Goal: Check status

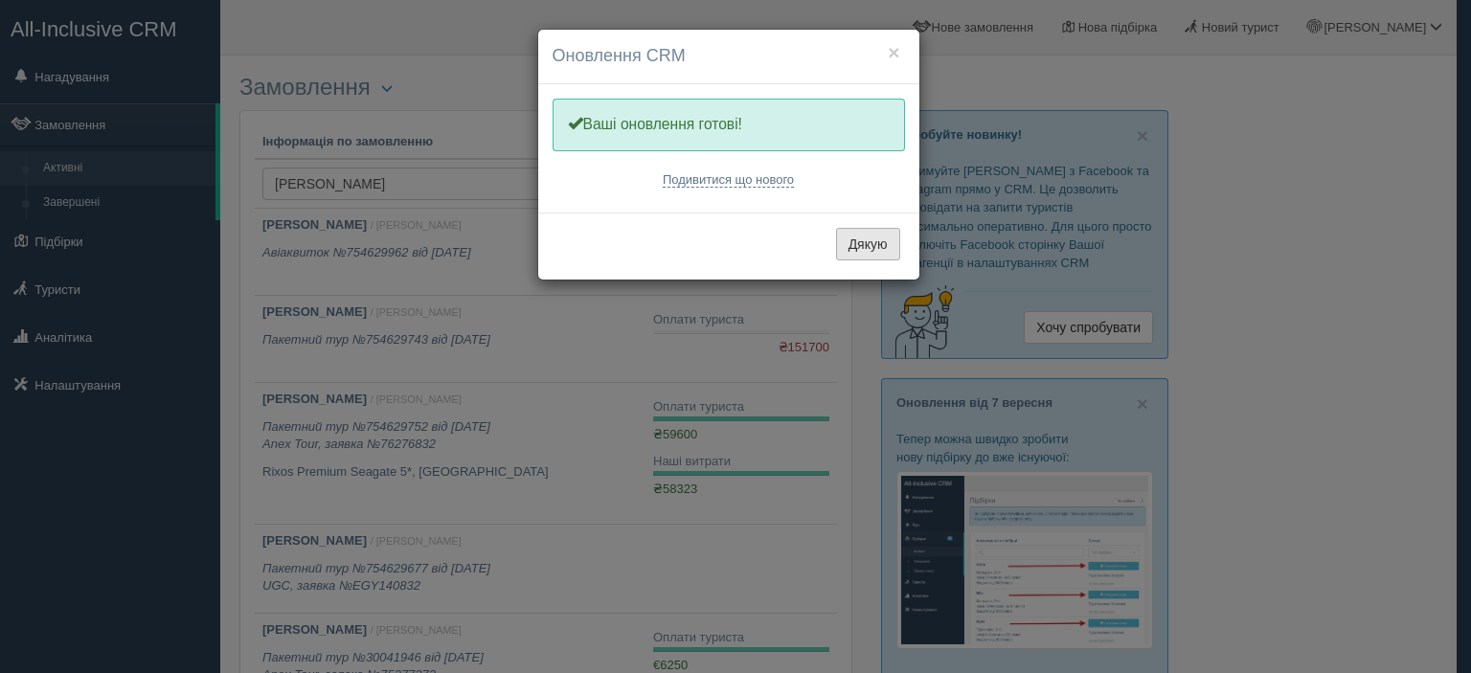
click at [877, 241] on button "Дякую" at bounding box center [868, 244] width 64 height 33
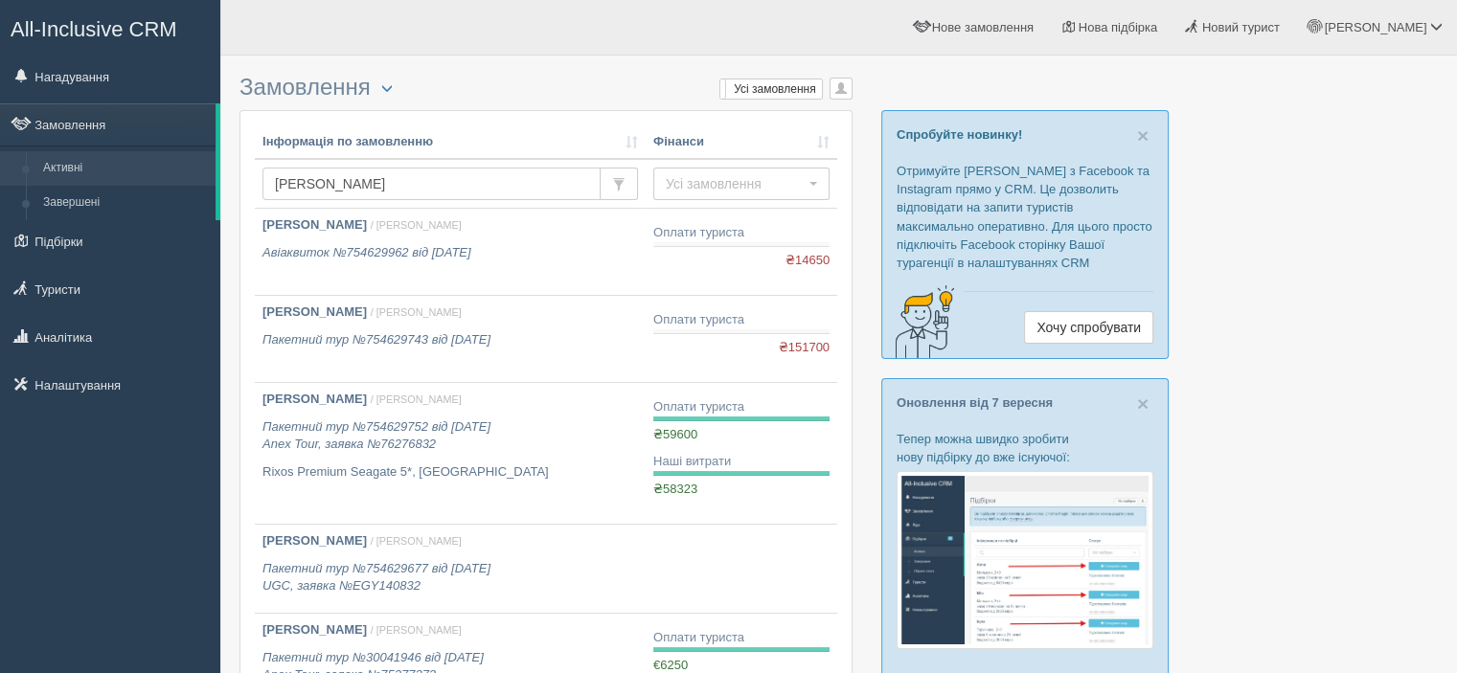
click at [463, 181] on input "[PERSON_NAME]" at bounding box center [431, 184] width 338 height 33
type input "babiichuk"
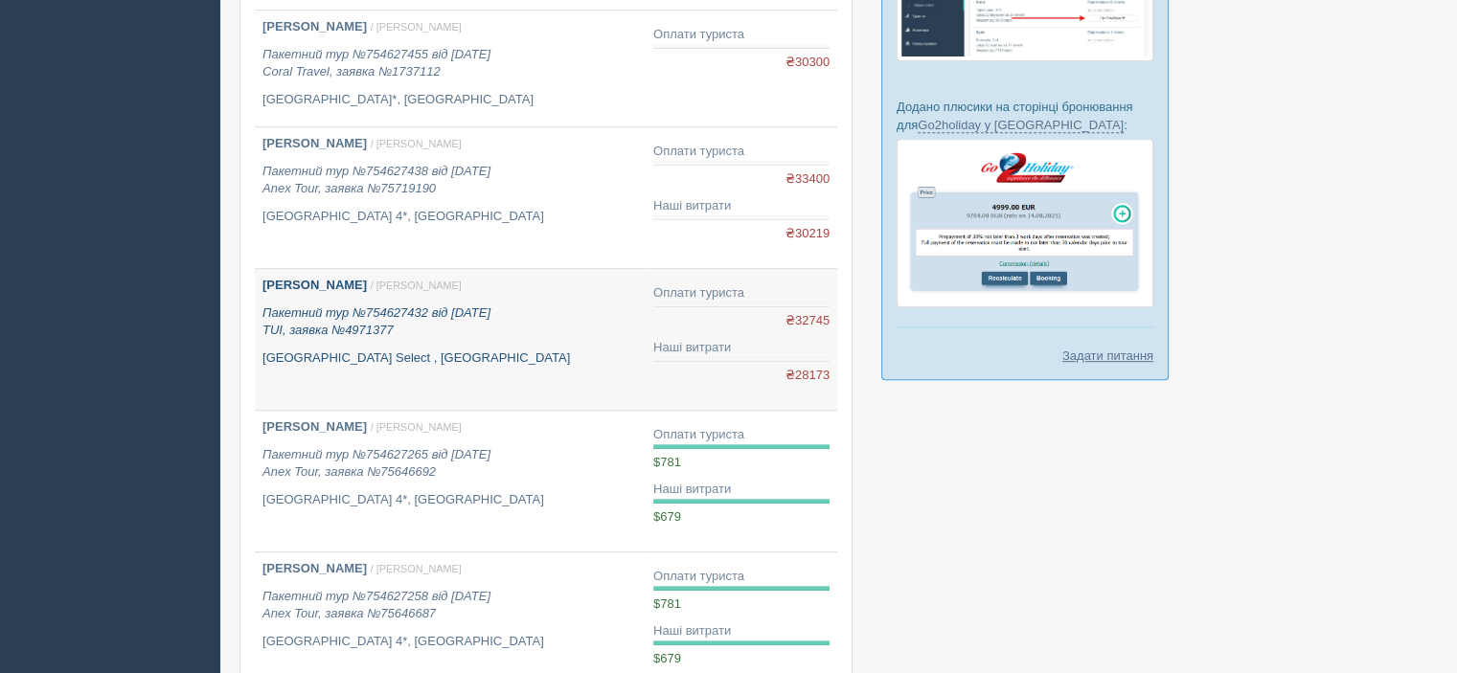
scroll to position [958, 0]
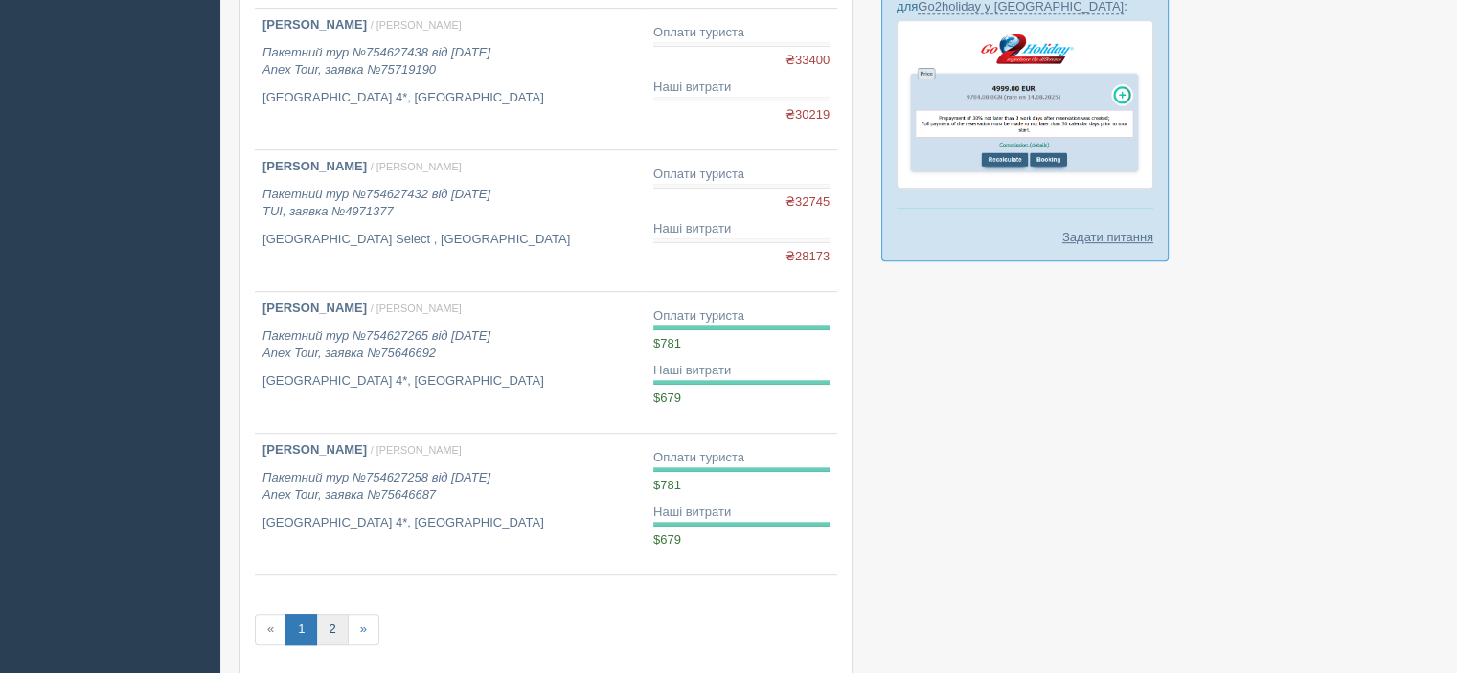
click at [336, 625] on link "2" at bounding box center [332, 630] width 32 height 32
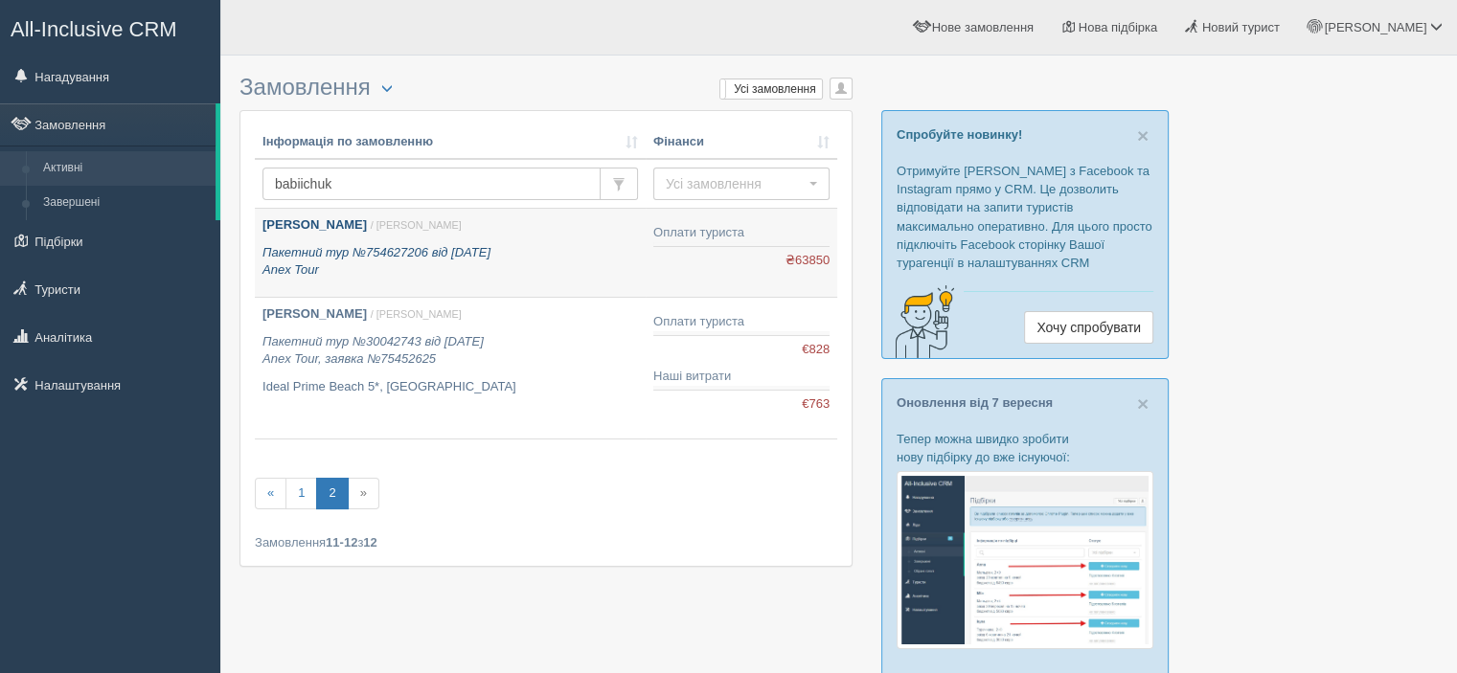
click at [368, 279] on link "Бабійчук Іванна / Віталій К. Пакетний тур №754627206 від 07.02.2021 Anex Tour" at bounding box center [450, 253] width 391 height 88
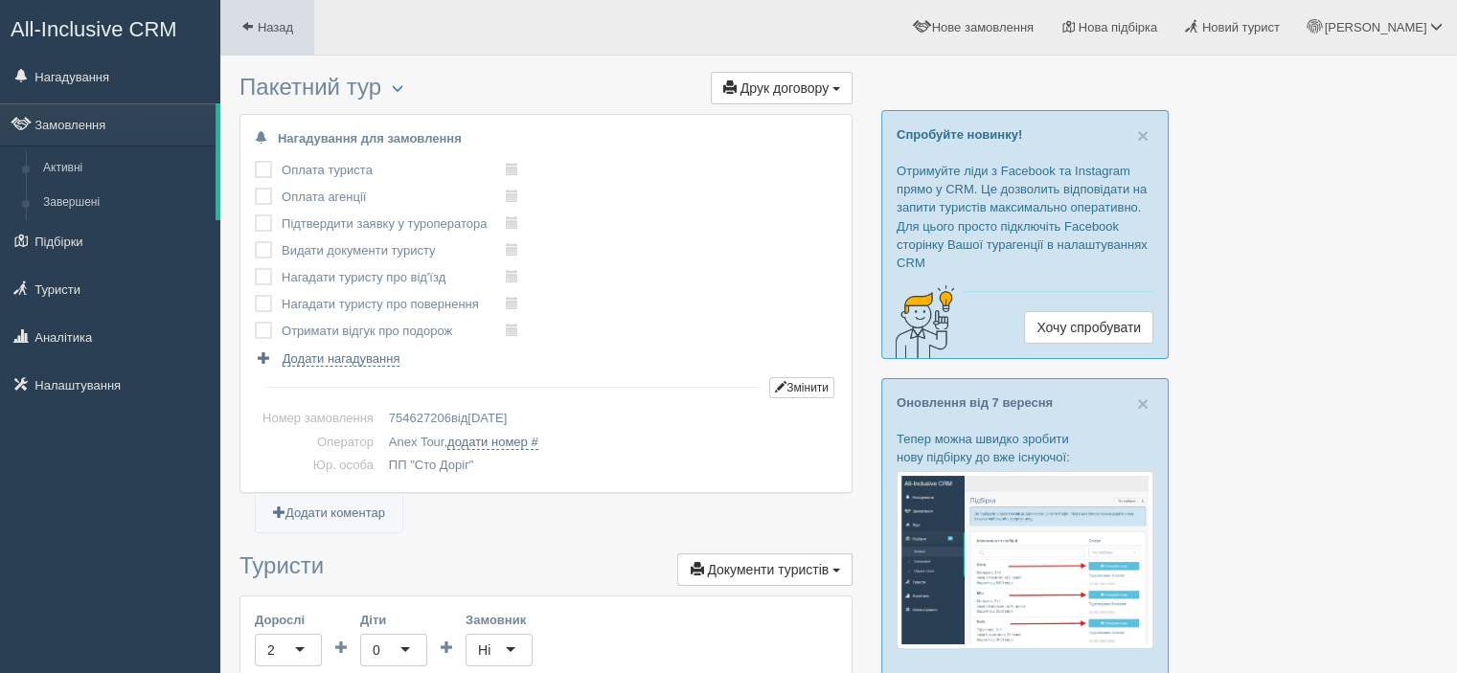
click at [262, 37] on link "Назад" at bounding box center [267, 27] width 94 height 55
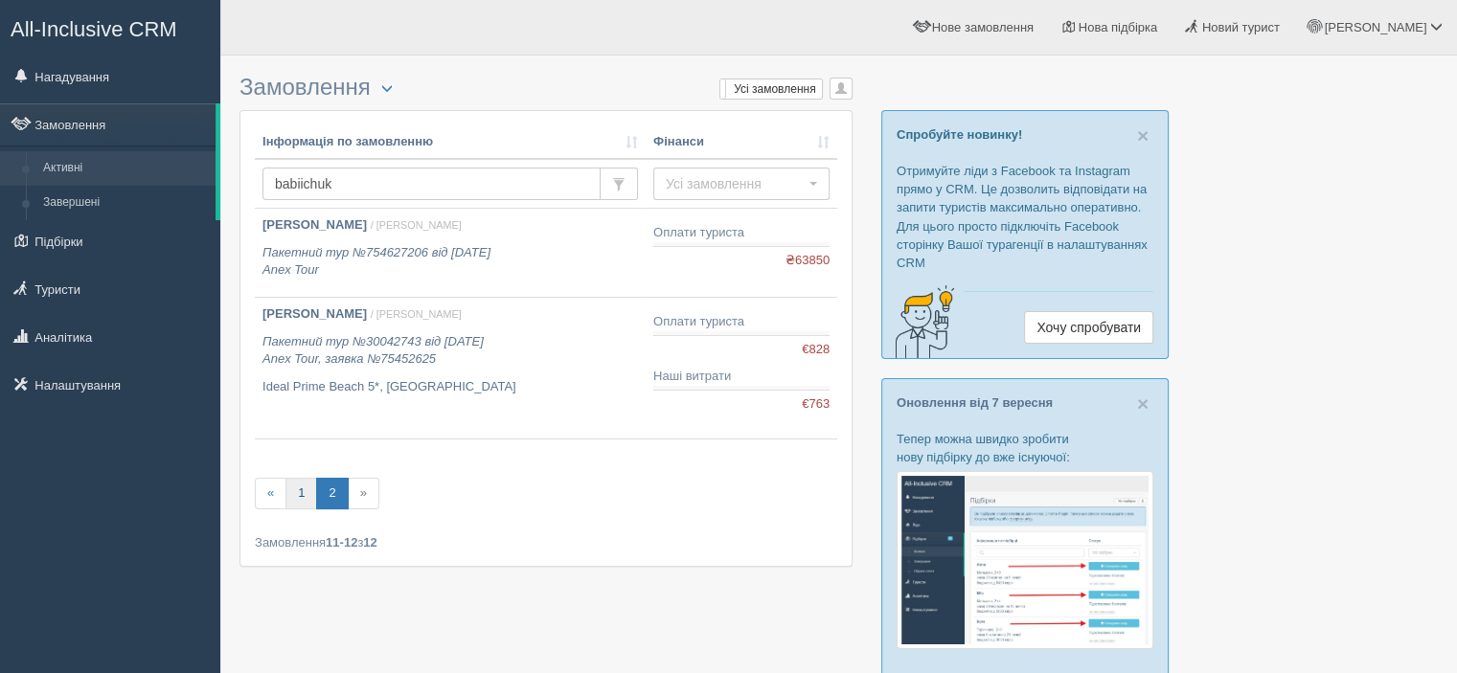
click at [310, 480] on link "1" at bounding box center [301, 494] width 32 height 32
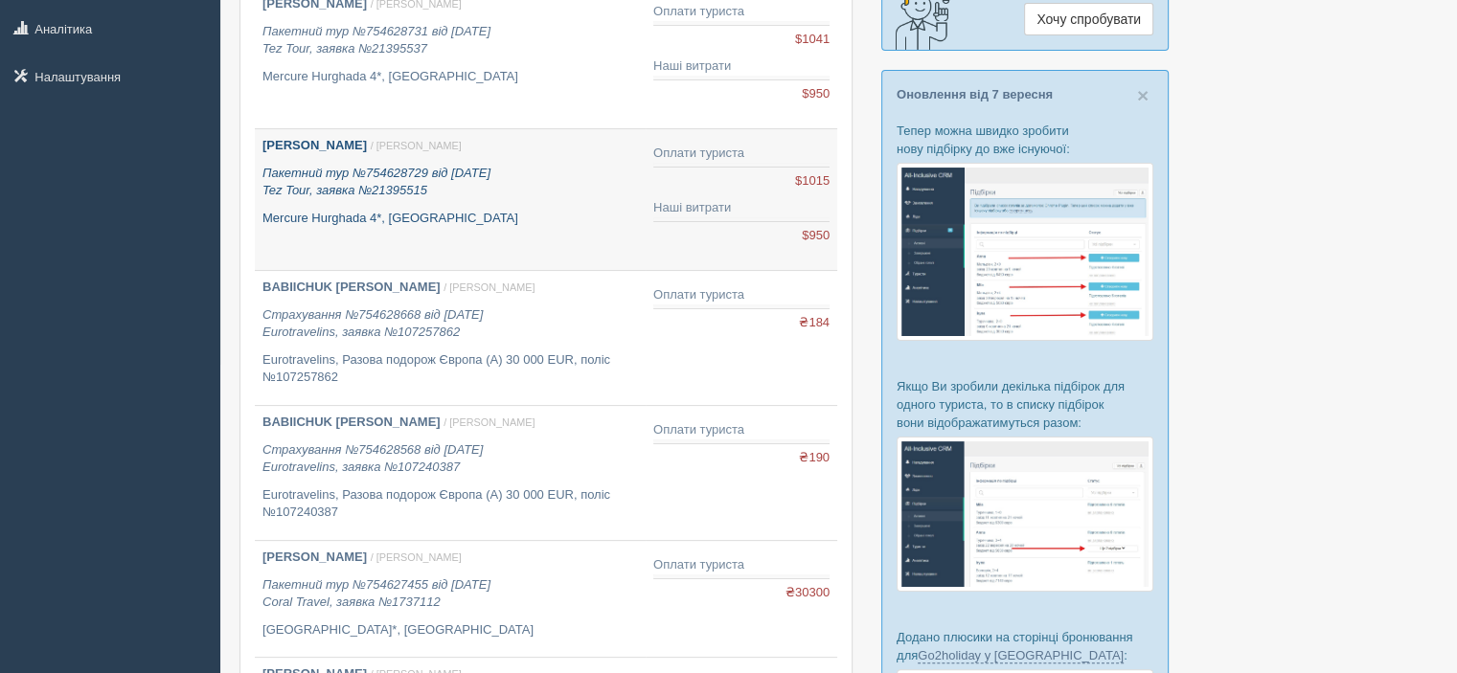
scroll to position [192, 0]
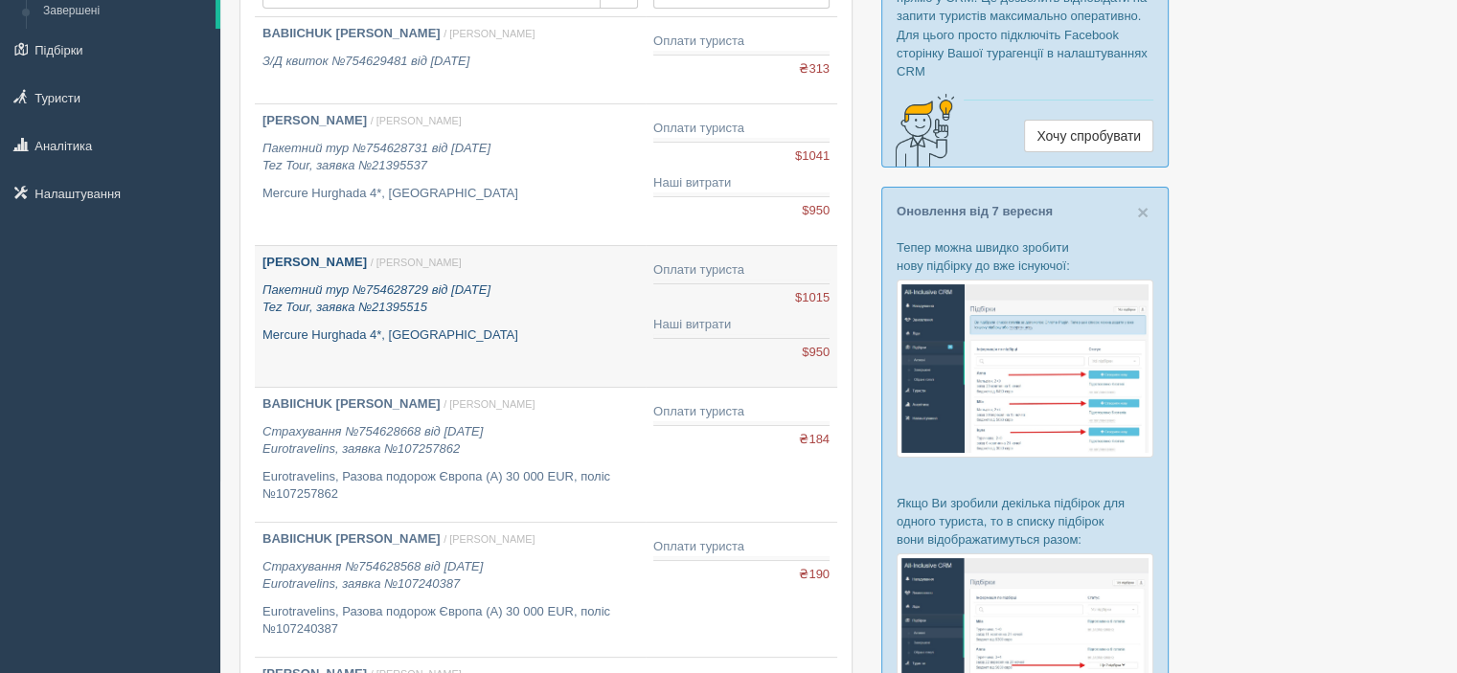
click at [430, 313] on p "Пакетний тур №754628729 від 12.10.2021 Tez Tour, заявка №21395515" at bounding box center [450, 299] width 376 height 35
